Goal: Task Accomplishment & Management: Use online tool/utility

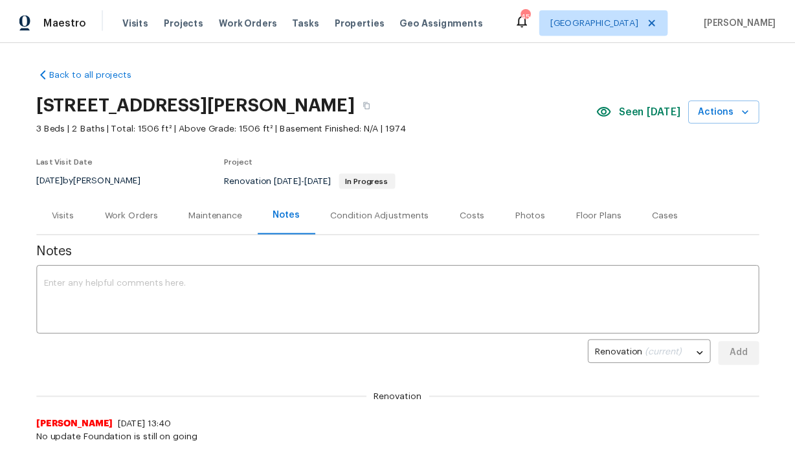
scroll to position [3, 0]
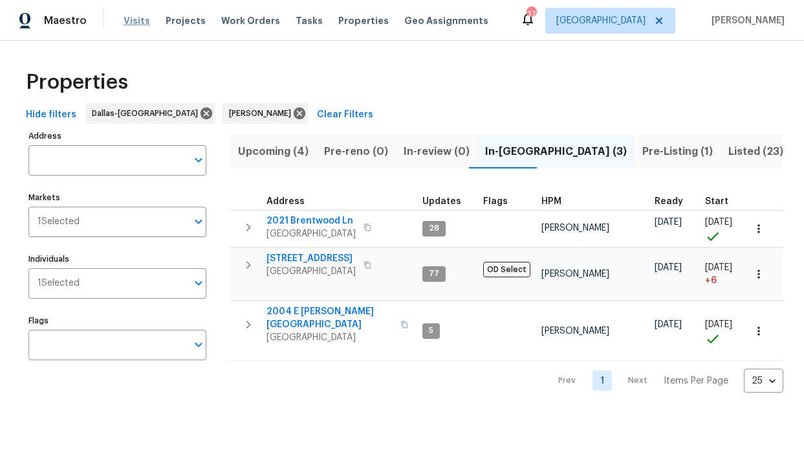
click at [137, 22] on span "Visits" at bounding box center [137, 20] width 27 height 13
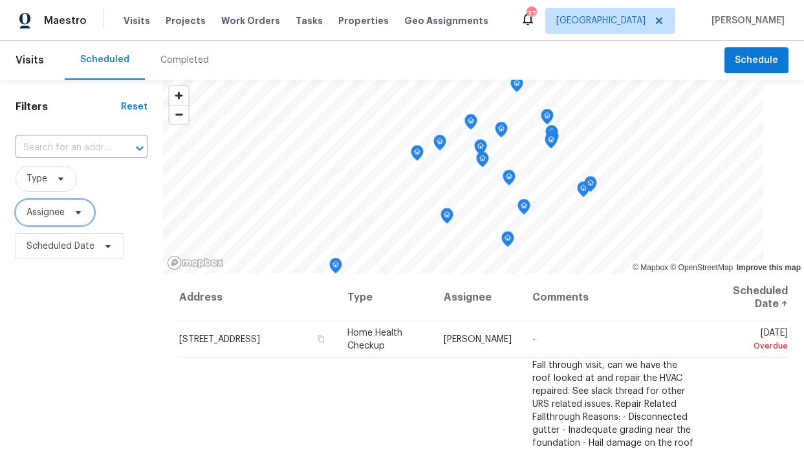
click at [45, 219] on span "Assignee" at bounding box center [55, 212] width 79 height 26
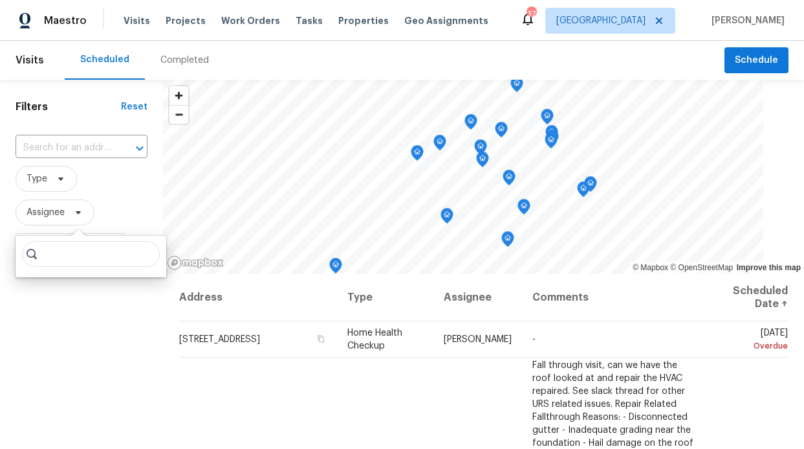
click at [73, 252] on input "search" at bounding box center [91, 254] width 138 height 26
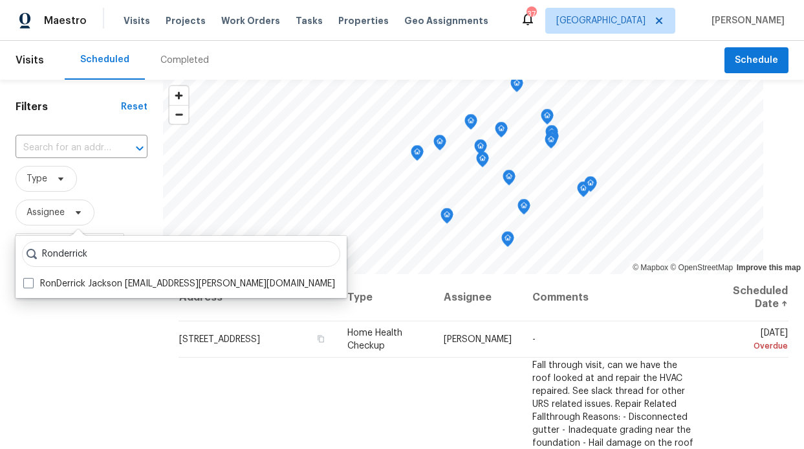
type input "Ronderrick"
click at [57, 270] on div "Ronderrick RonDerrick Jackson [EMAIL_ADDRESS][PERSON_NAME][DOMAIN_NAME]" at bounding box center [181, 267] width 331 height 62
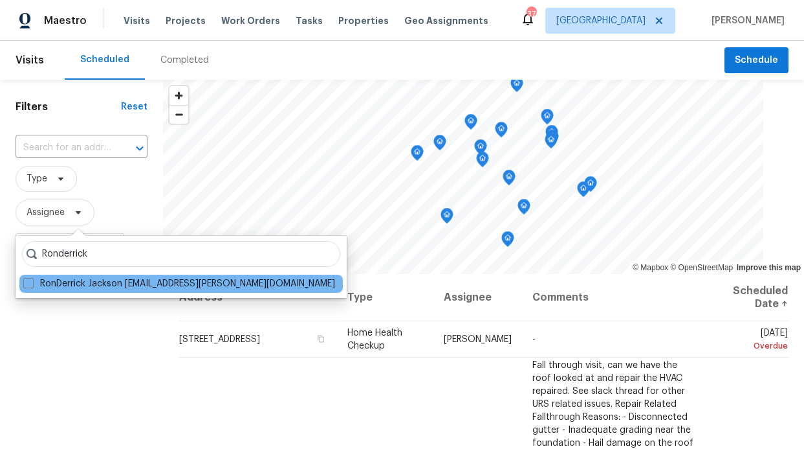
click at [61, 276] on div "RonDerrick Jackson [EMAIL_ADDRESS][PERSON_NAME][DOMAIN_NAME]" at bounding box center [181, 283] width 324 height 18
click at [63, 282] on label "RonDerrick Jackson [EMAIL_ADDRESS][PERSON_NAME][DOMAIN_NAME]" at bounding box center [179, 283] width 312 height 13
click at [32, 282] on input "RonDerrick Jackson [EMAIL_ADDRESS][PERSON_NAME][DOMAIN_NAME]" at bounding box center [27, 281] width 8 height 8
checkbox input "true"
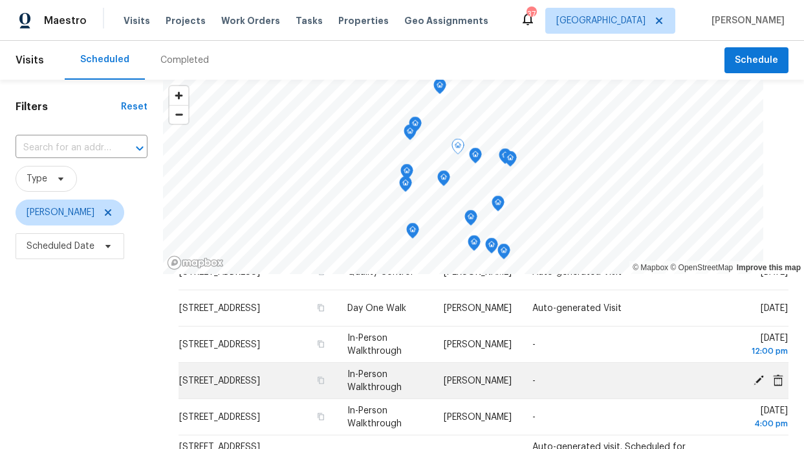
scroll to position [137, 0]
